Goal: Use online tool/utility: Utilize a website feature to perform a specific function

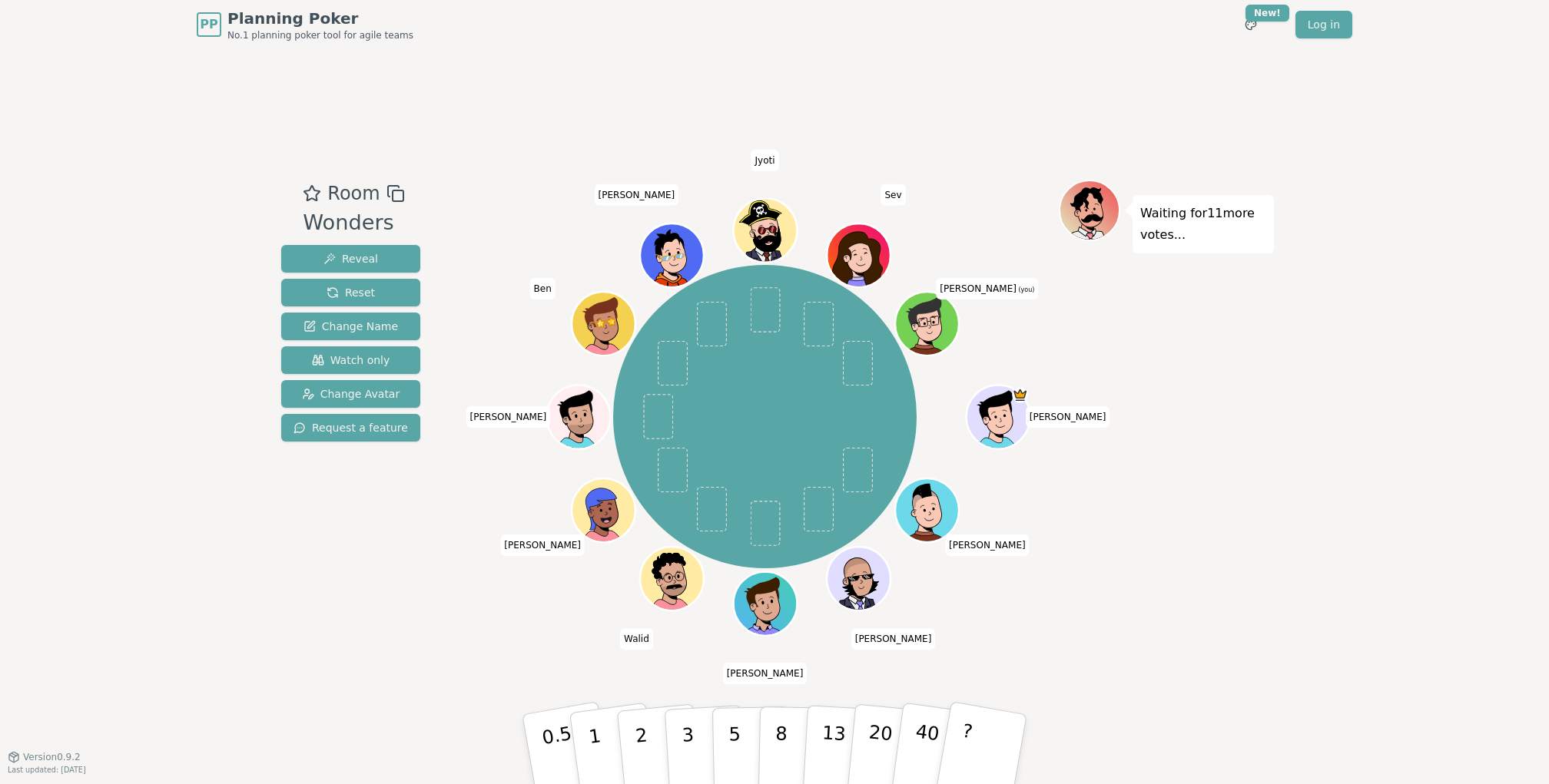
click at [1312, 615] on div "PP Planning Poker No.1 planning poker tool for agile teams Toggle theme New! Lo…" at bounding box center [774, 392] width 1549 height 784
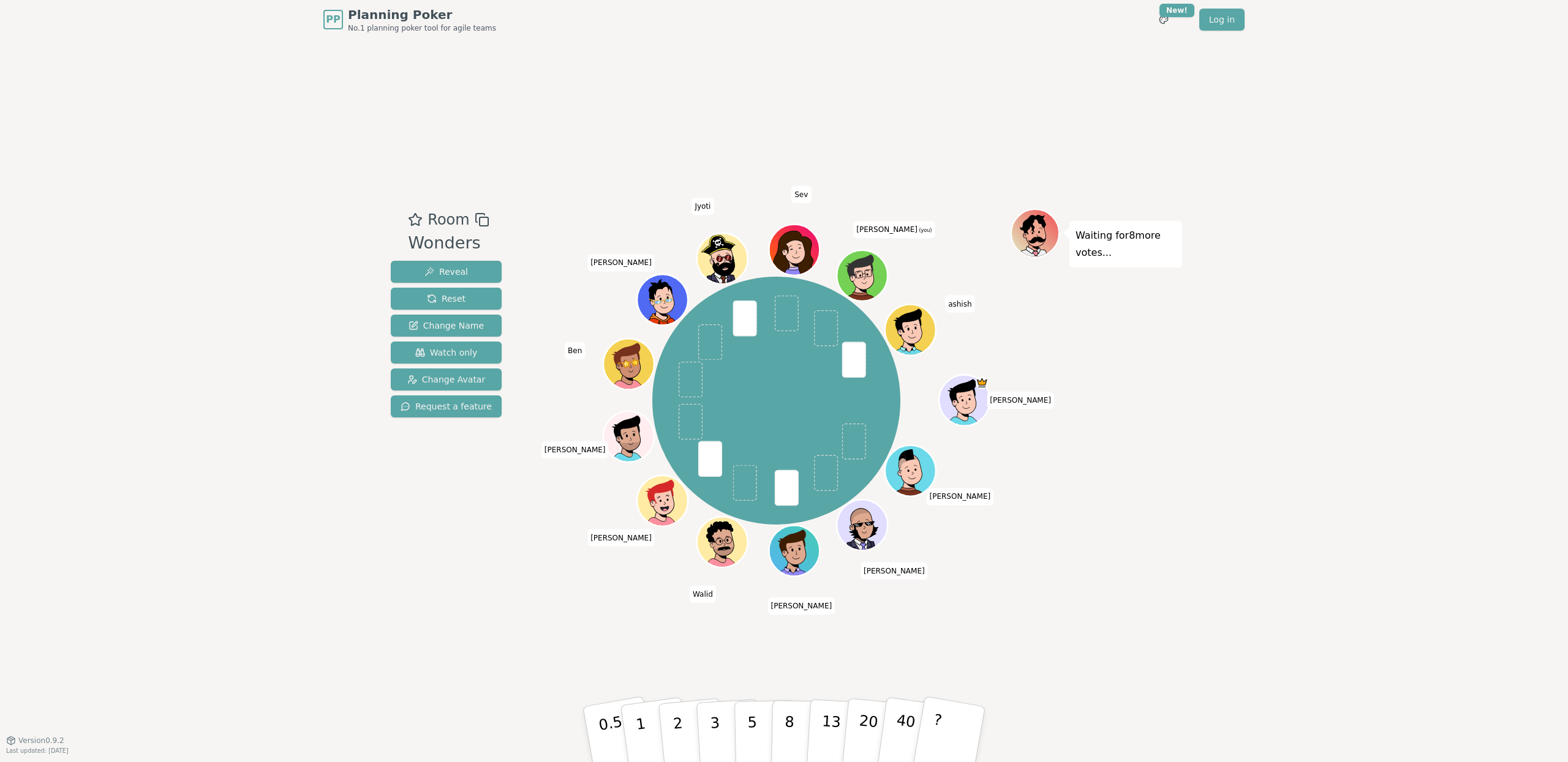
click at [1234, 541] on div "PP Planning Poker No.1 planning poker tool for agile teams Toggle theme New! Lo…" at bounding box center [784, 381] width 1568 height 762
click at [718, 624] on p "3" at bounding box center [716, 735] width 14 height 67
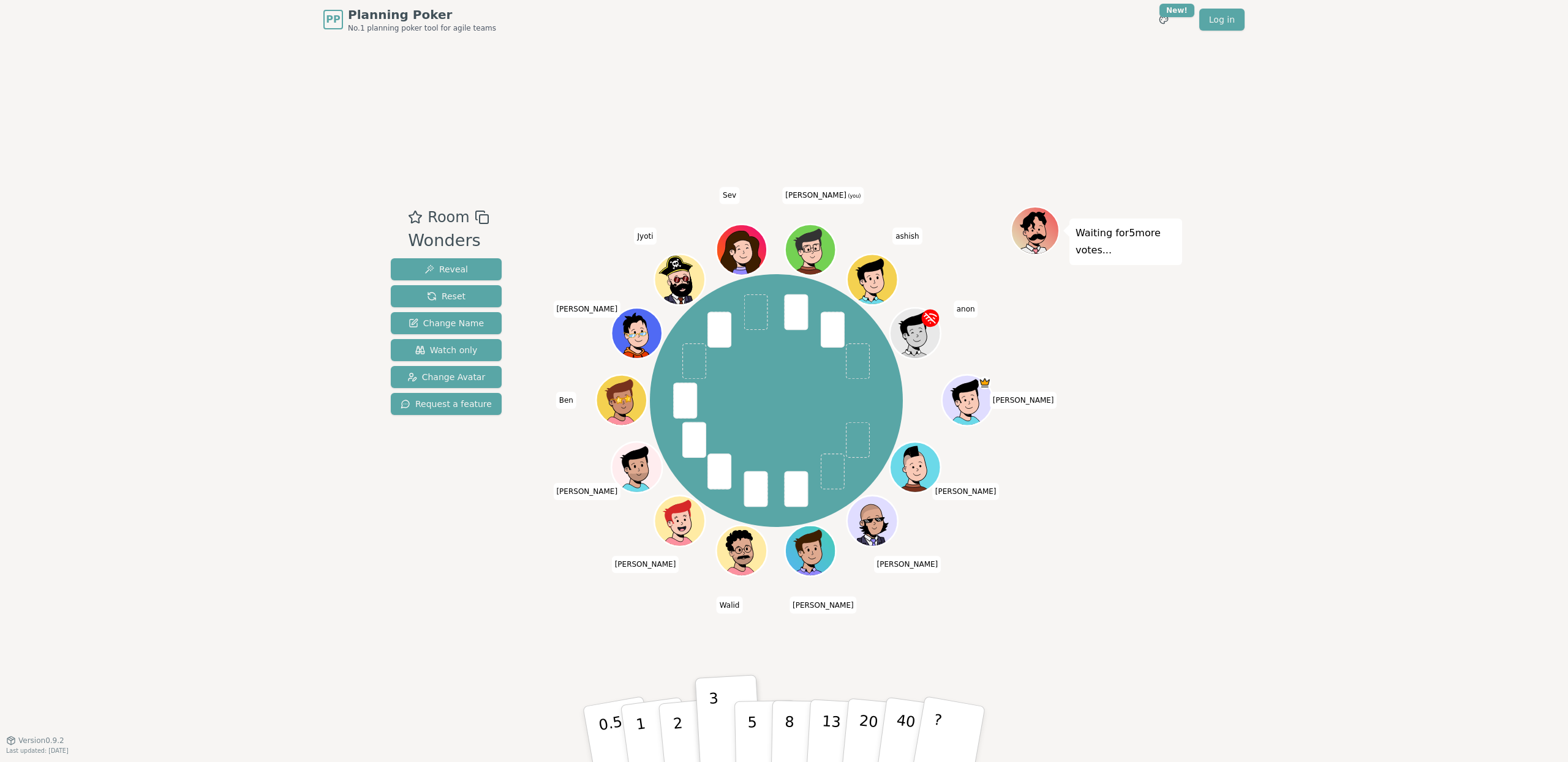
click at [1039, 624] on div "Room Wonders Reveal Reset Change Name Watch only Change Avatar Request a featur…" at bounding box center [784, 390] width 796 height 701
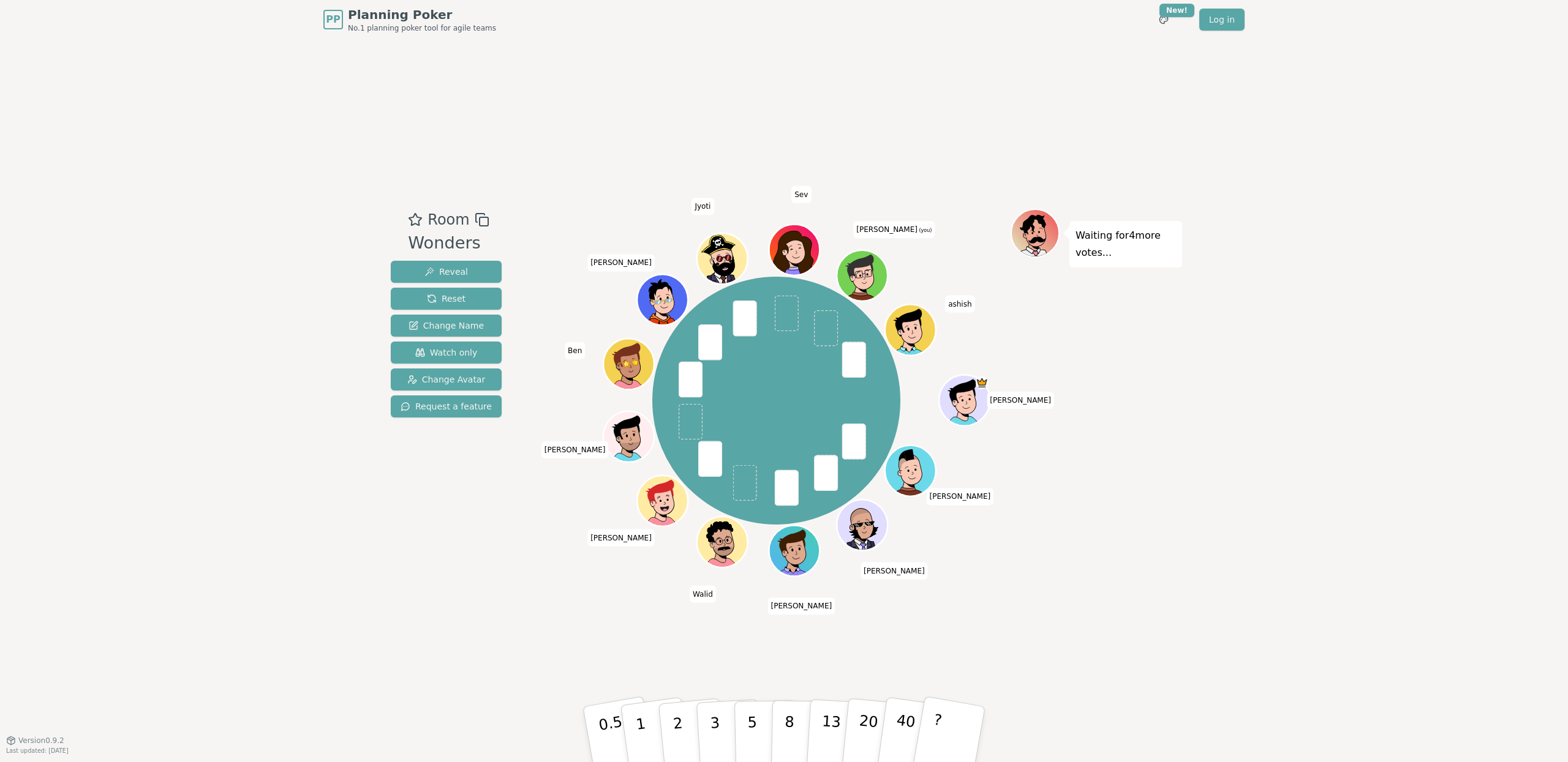
click at [1013, 624] on div "Room Wonders Reveal Reset Change Name Watch only Change Avatar Request a featur…" at bounding box center [784, 390] width 796 height 701
click at [720, 624] on button "3" at bounding box center [729, 734] width 67 height 95
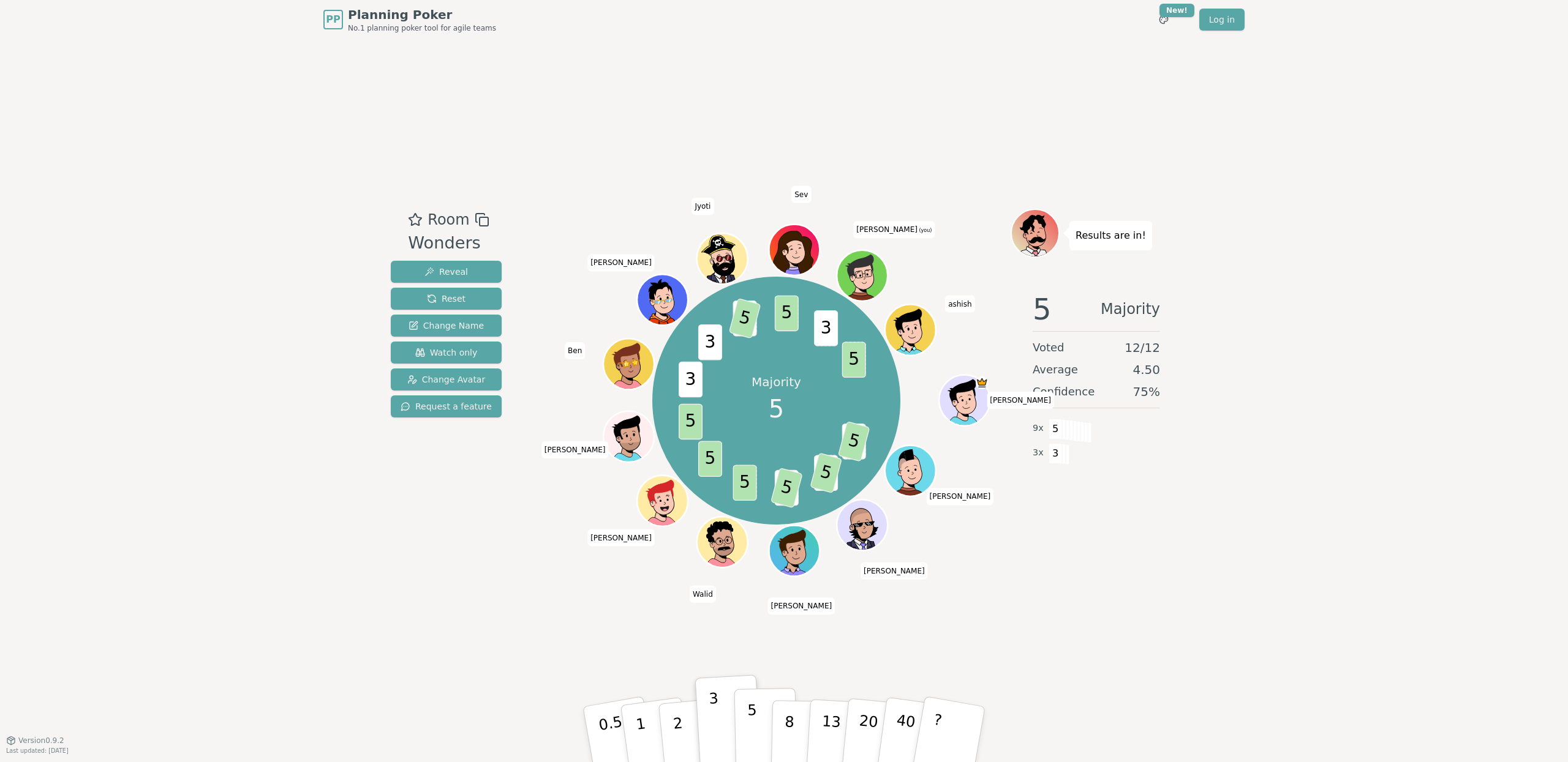
click at [761, 624] on button "5" at bounding box center [766, 734] width 63 height 93
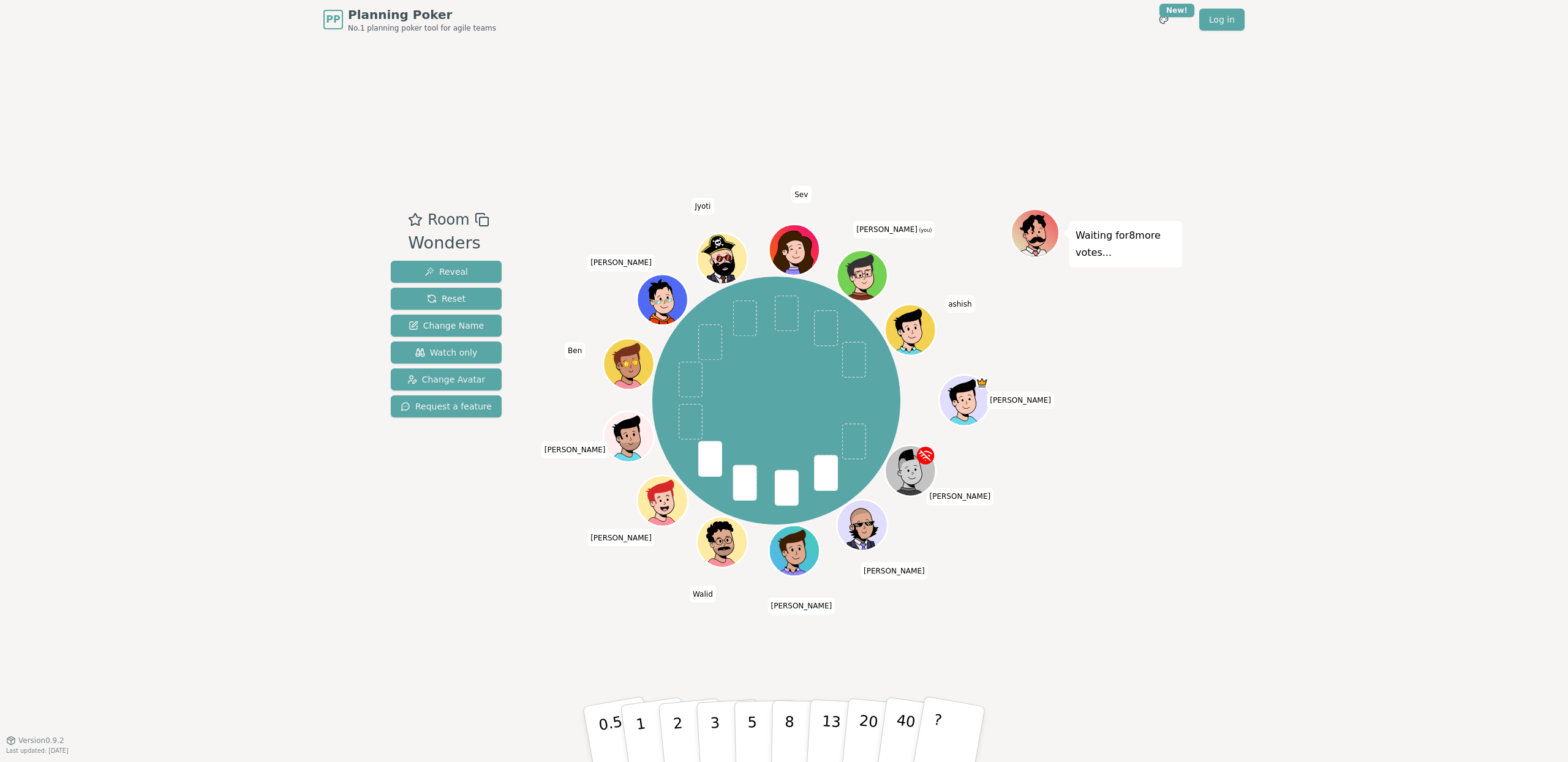
click at [1234, 615] on div "PP Planning Poker No.1 planning poker tool for agile teams Toggle theme New! Lo…" at bounding box center [784, 381] width 1568 height 762
click at [756, 624] on p "5" at bounding box center [752, 735] width 11 height 66
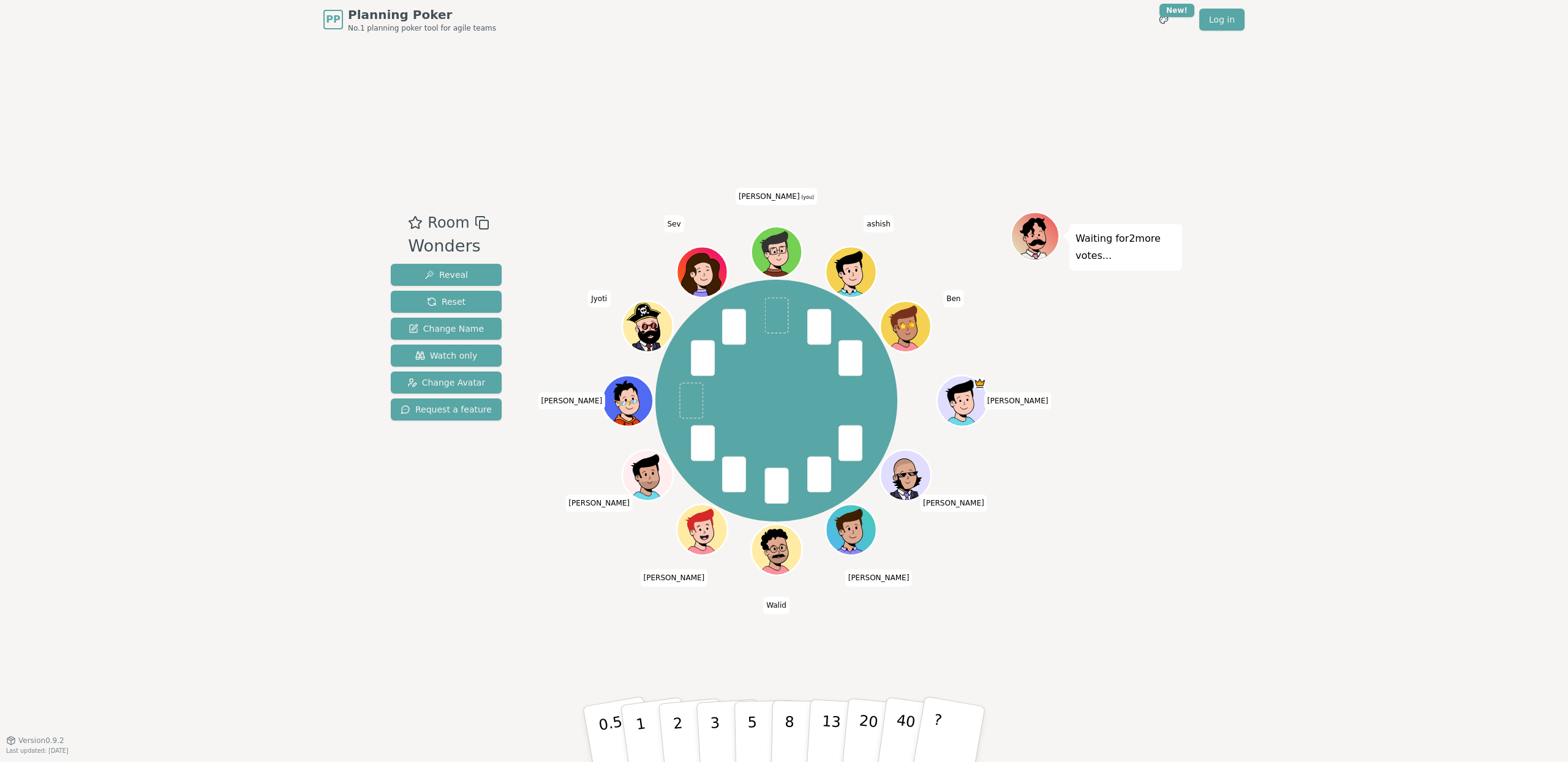
click at [624, 624] on div "Room Wonders Reveal Reset Change Name Watch only Change Avatar Request a featur…" at bounding box center [784, 390] width 796 height 701
click at [740, 624] on button "5" at bounding box center [766, 734] width 63 height 93
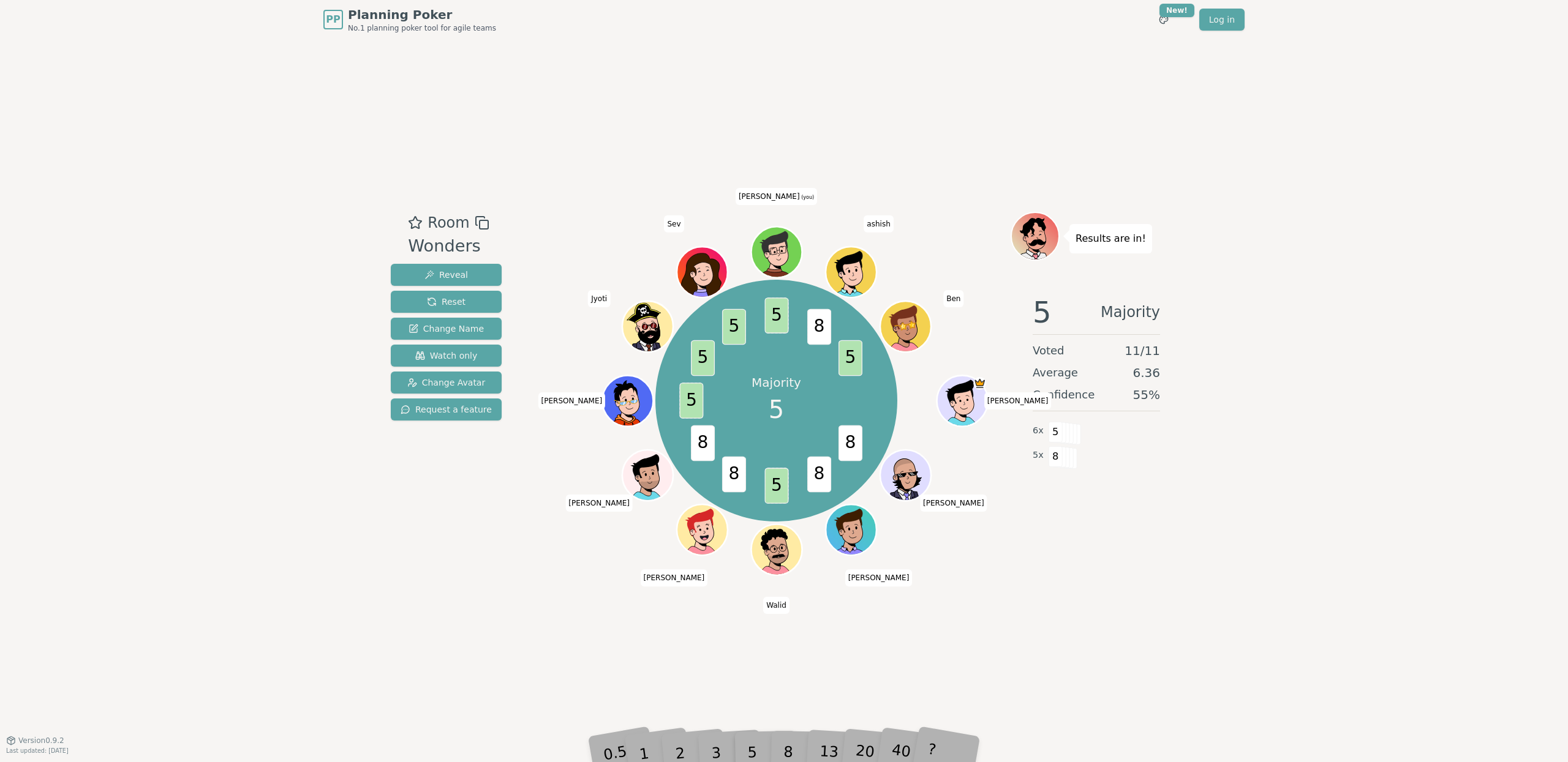
click at [719, 624] on div "3" at bounding box center [729, 734] width 39 height 45
click at [1234, 624] on div "PP Planning Poker No.1 planning poker tool for agile teams Toggle theme New! Lo…" at bounding box center [784, 381] width 1568 height 762
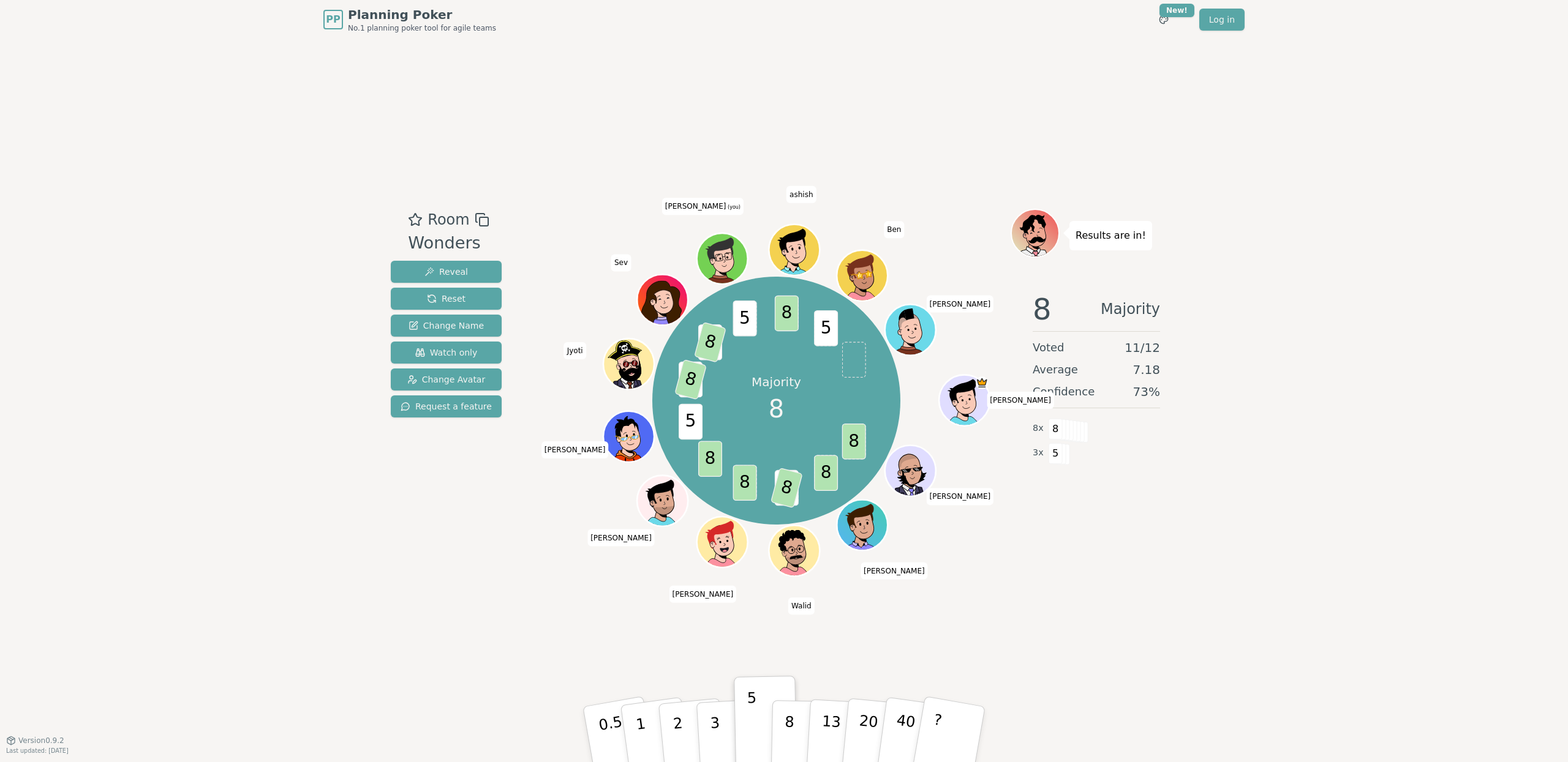
click at [997, 132] on div "Room Wonders Reveal Reset Change Name Watch only Change Avatar Request a featur…" at bounding box center [784, 390] width 796 height 701
click at [791, 624] on p "8" at bounding box center [789, 734] width 11 height 66
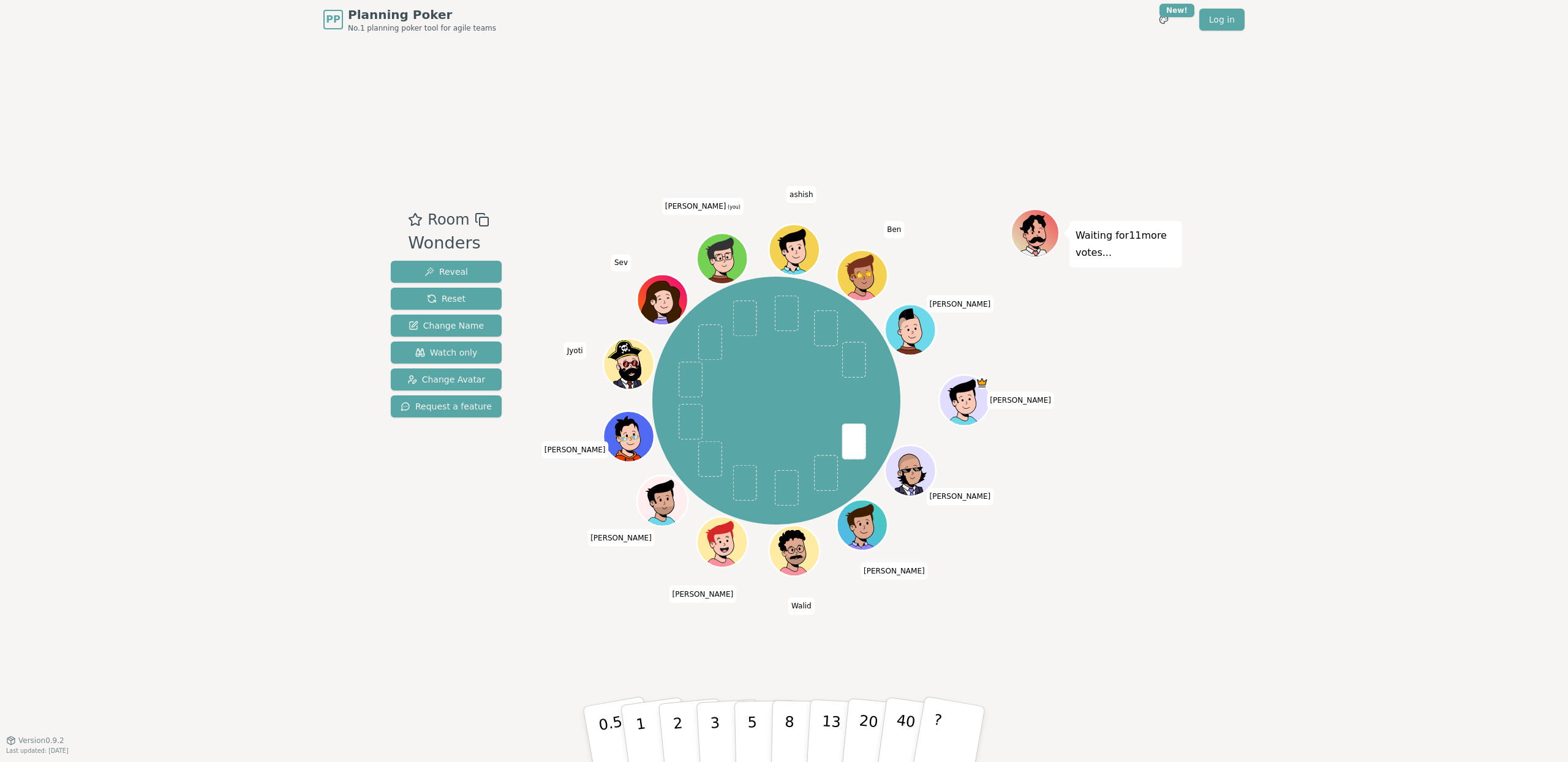
click at [575, 610] on div "Room Wonders Reveal Reset Change Name Watch only Change Avatar Request a featur…" at bounding box center [784, 390] width 796 height 701
click at [743, 624] on button "5" at bounding box center [766, 734] width 63 height 93
